Goal: Ask a question

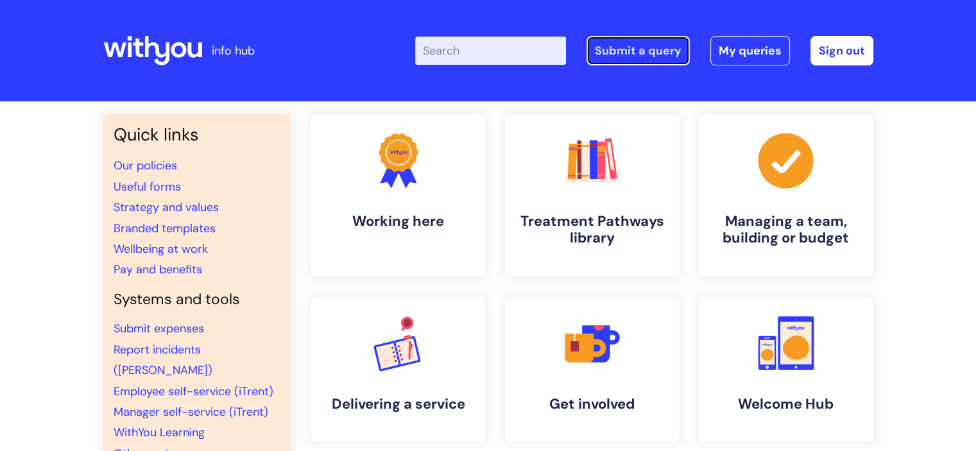
click at [645, 44] on link "Submit a query" at bounding box center [638, 51] width 103 height 30
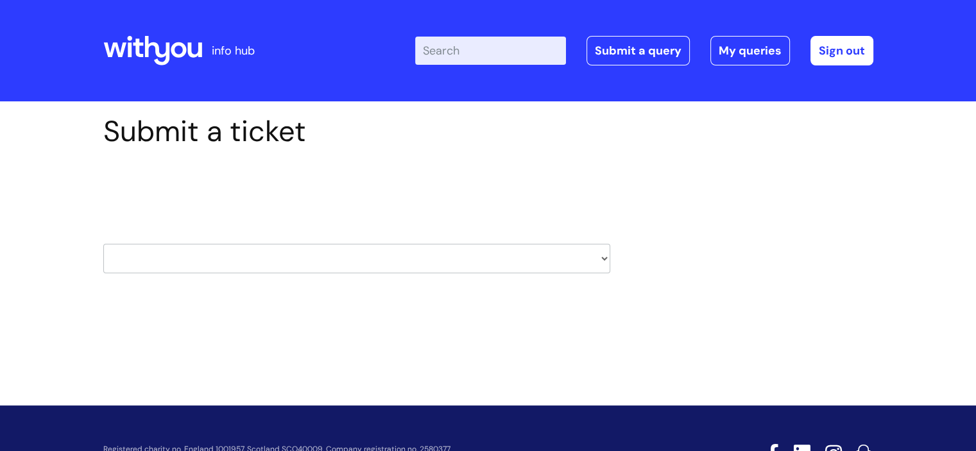
click at [304, 255] on select "HR / People IT and Support Clinical Drug Alerts Finance Accounts Data Support T…" at bounding box center [356, 259] width 507 height 30
select select "data_protection"
click at [103, 244] on select "HR / People IT and Support Clinical Drug Alerts Finance Accounts Data Support T…" at bounding box center [356, 259] width 507 height 30
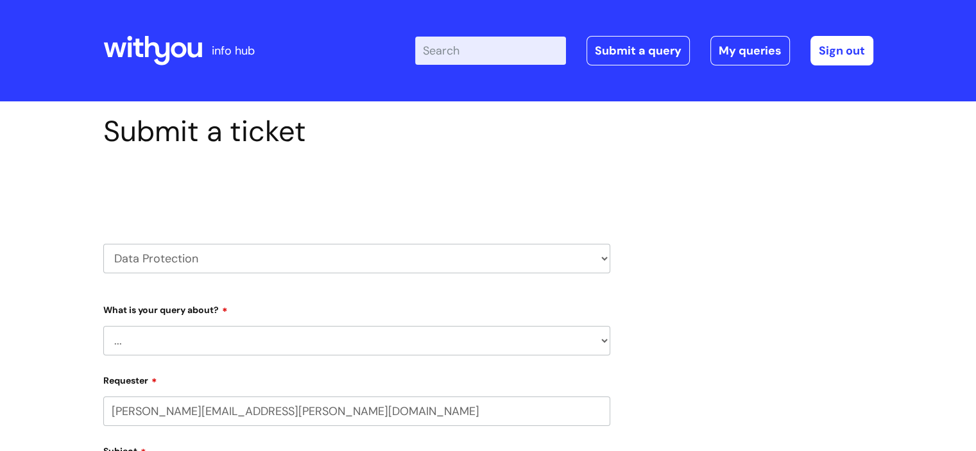
select select "80004157231"
click at [221, 332] on select "... Data Protection Impact Assessment IG/Data breach Information Sharing Agreem…" at bounding box center [356, 341] width 507 height 30
